Goal: Information Seeking & Learning: Check status

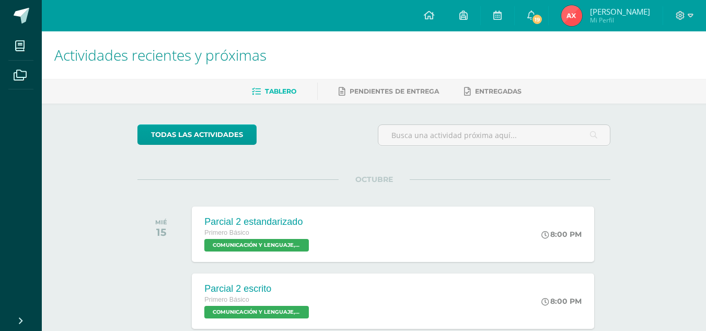
click at [599, 12] on span "[PERSON_NAME]" at bounding box center [620, 11] width 60 height 10
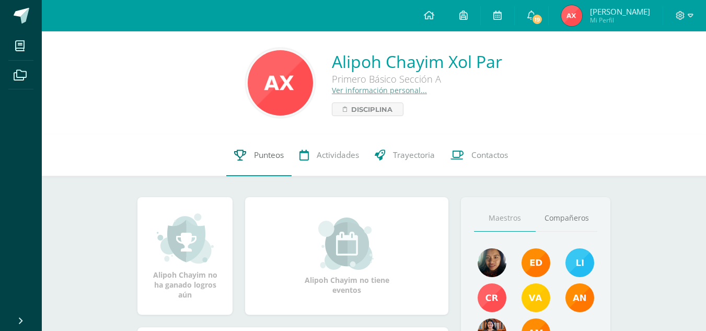
click at [276, 155] on span "Punteos" at bounding box center [269, 154] width 30 height 11
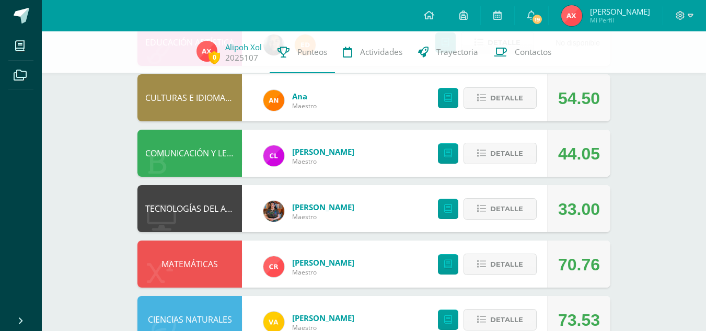
scroll to position [308, 0]
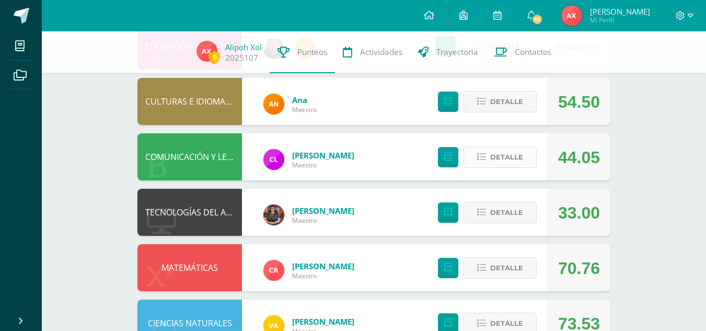
click at [491, 156] on span "Detalle" at bounding box center [506, 156] width 33 height 19
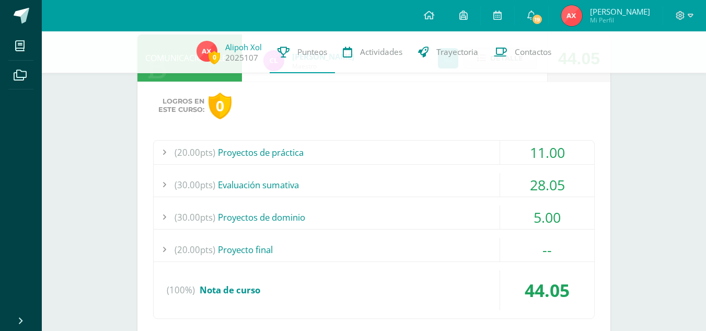
scroll to position [405, 0]
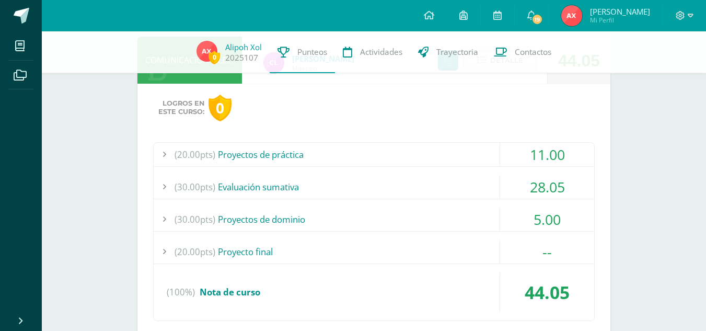
click at [172, 160] on div at bounding box center [164, 155] width 21 height 24
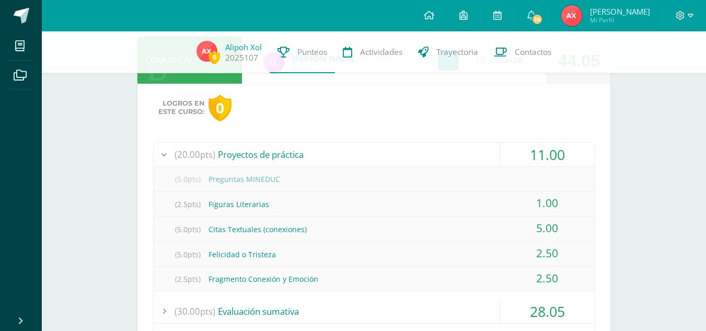
click at [172, 160] on div at bounding box center [164, 155] width 21 height 24
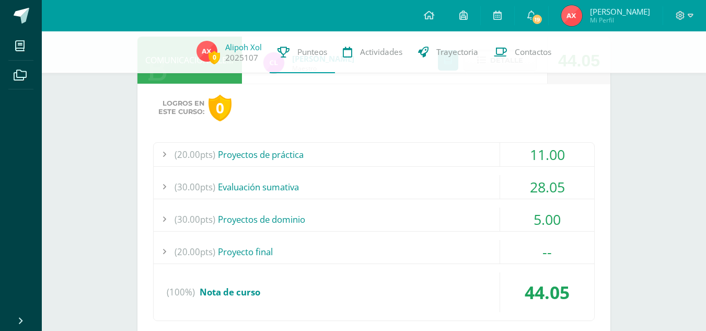
click at [181, 183] on span "(30.00pts)" at bounding box center [194, 187] width 41 height 24
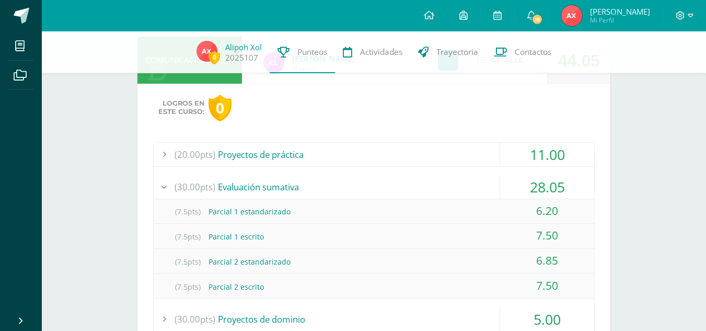
click at [181, 183] on span "(30.00pts)" at bounding box center [194, 187] width 41 height 24
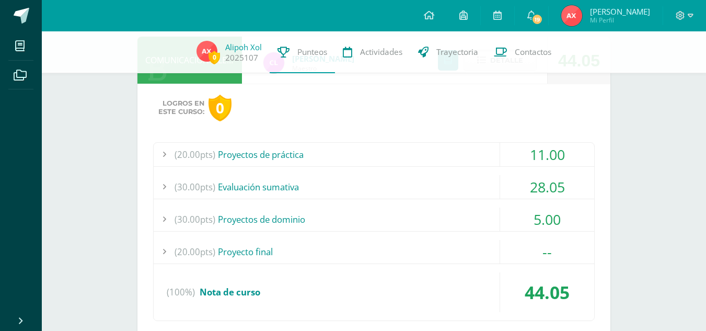
click at [243, 246] on div "(20.00pts) Proyecto final" at bounding box center [374, 252] width 440 height 24
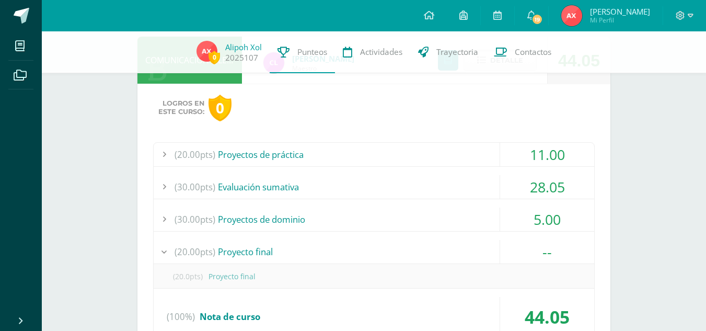
click at [243, 246] on div "(20.00pts) Proyecto final" at bounding box center [374, 252] width 440 height 24
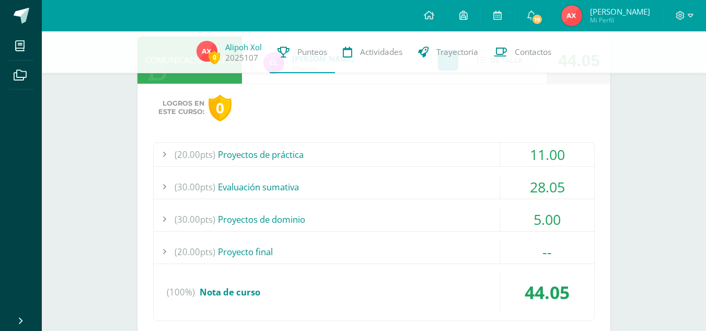
click at [262, 219] on div "(30.00pts) Proyectos de dominio" at bounding box center [374, 219] width 440 height 24
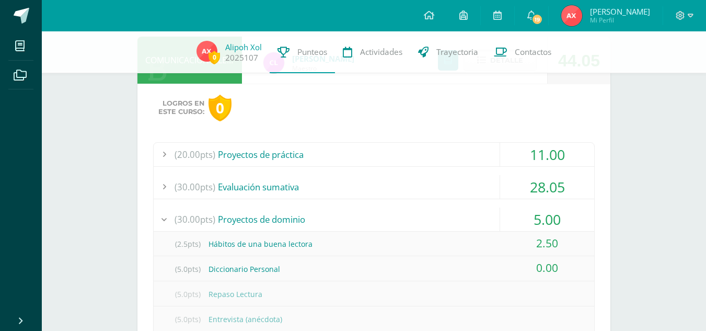
click at [262, 219] on div "(30.00pts) Proyectos de dominio" at bounding box center [374, 219] width 440 height 24
